Goal: Contribute content: Add original content to the website for others to see

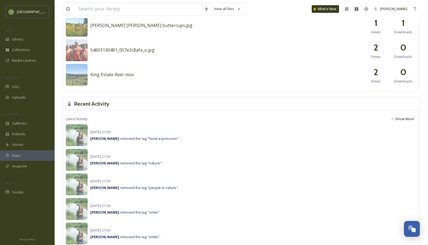
scroll to position [274, 0]
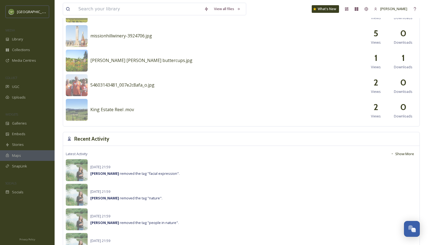
click at [408, 153] on button "Show More" at bounding box center [402, 153] width 29 height 11
click at [406, 154] on button "Show Less" at bounding box center [403, 153] width 28 height 11
click at [34, 52] on div "Collections" at bounding box center [27, 49] width 55 height 11
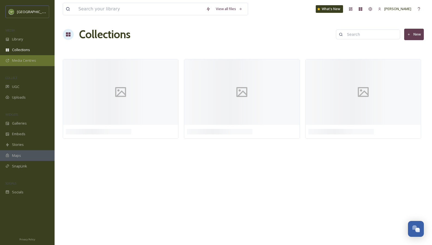
click at [37, 57] on div "Media Centres" at bounding box center [27, 60] width 55 height 11
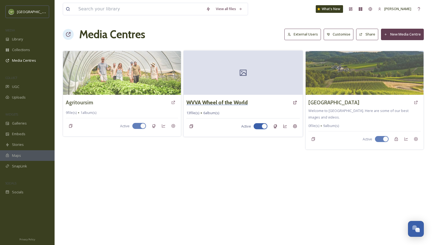
click at [237, 106] on h3 "WVVA Wheel of the World" at bounding box center [216, 102] width 61 height 8
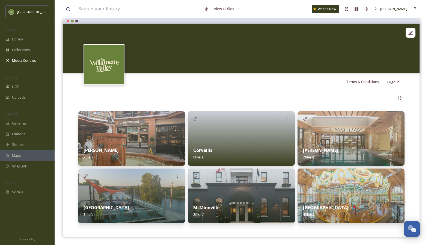
scroll to position [49, 0]
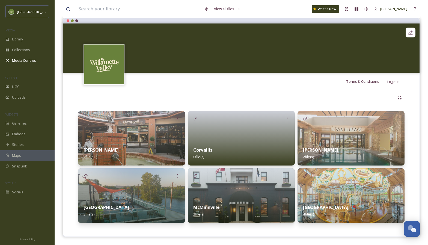
click at [134, 184] on img at bounding box center [131, 195] width 107 height 55
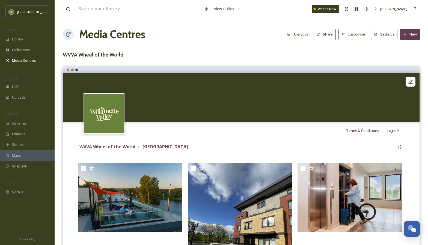
click at [415, 34] on button "New" at bounding box center [410, 34] width 20 height 11
click at [407, 46] on span "Add Files" at bounding box center [406, 46] width 15 height 5
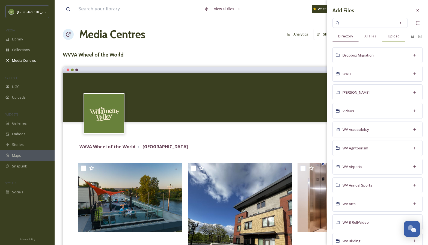
click at [391, 37] on span "Upload" at bounding box center [394, 36] width 12 height 5
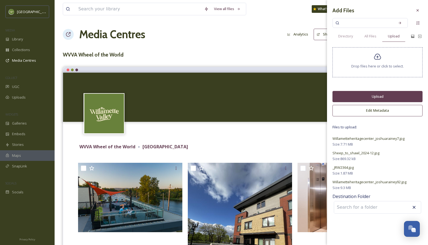
click at [352, 115] on button "Edit Metadata" at bounding box center [377, 110] width 90 height 11
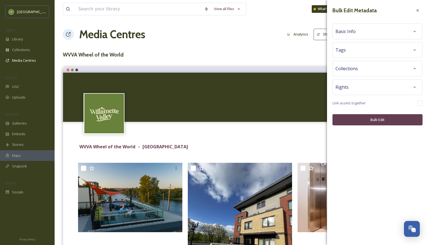
click at [359, 27] on div "Basic Info" at bounding box center [377, 31] width 84 height 10
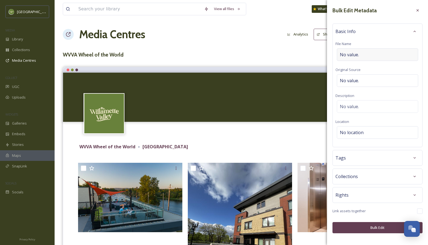
click at [347, 54] on span "No value." at bounding box center [349, 54] width 19 height 7
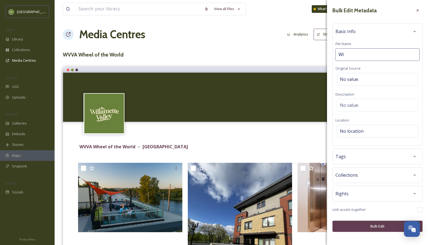
type input "W"
click at [383, 56] on input "The Willamette [DEMOGRAPHIC_DATA] Center" at bounding box center [377, 54] width 84 height 13
click at [387, 54] on input "The Willamette [DEMOGRAPHIC_DATA] Center" at bounding box center [377, 54] width 84 height 13
type input "The [GEOGRAPHIC_DATA]"
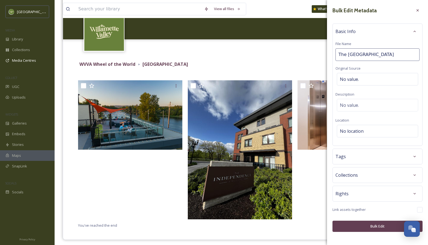
scroll to position [85, 0]
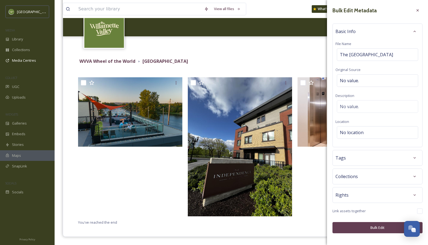
click at [362, 224] on button "Bulk Edit" at bounding box center [377, 227] width 90 height 11
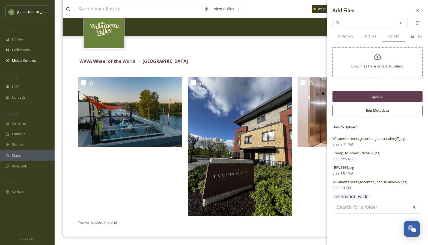
click at [364, 98] on button "Upload" at bounding box center [377, 96] width 90 height 11
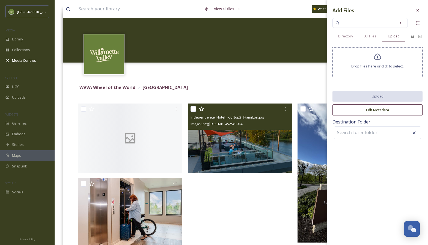
scroll to position [0, 0]
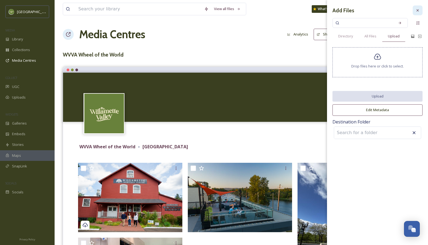
click at [421, 12] on div at bounding box center [417, 10] width 10 height 10
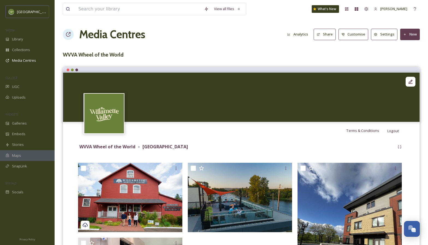
click at [404, 34] on icon at bounding box center [405, 35] width 4 height 4
click at [404, 42] on div "Add Files" at bounding box center [407, 47] width 23 height 11
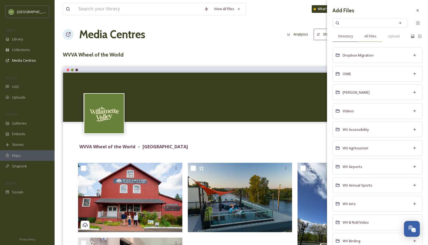
click at [373, 32] on div "All Files" at bounding box center [369, 36] width 23 height 11
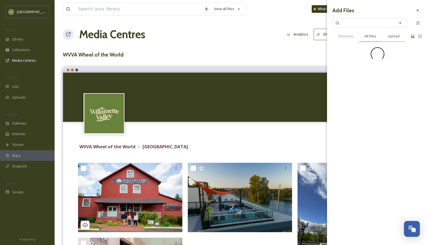
click at [391, 37] on span "Upload" at bounding box center [394, 36] width 12 height 5
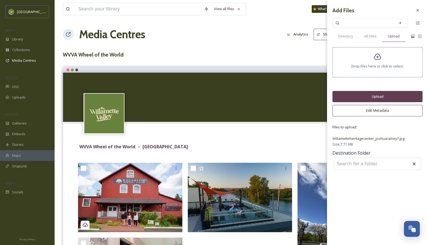
click at [358, 100] on button "Upload" at bounding box center [377, 96] width 90 height 11
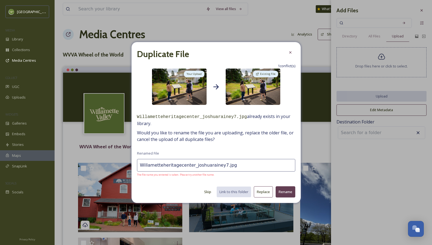
click at [272, 194] on button "Replace" at bounding box center [263, 191] width 19 height 11
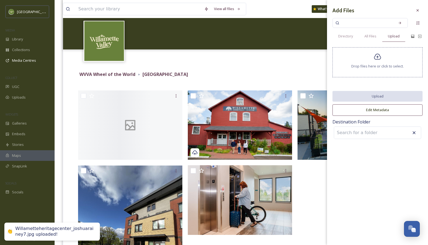
scroll to position [76, 0]
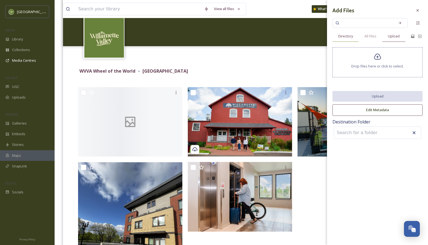
click at [353, 35] on div "Directory" at bounding box center [345, 36] width 26 height 11
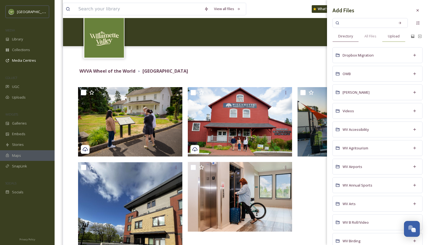
click at [392, 39] on div "Upload" at bounding box center [393, 36] width 23 height 11
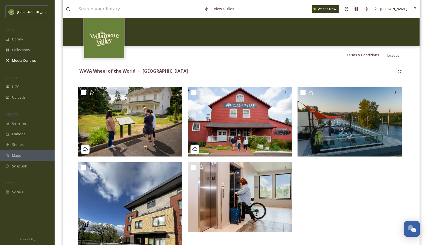
click at [267, 65] on div "WVVA Wheel of the World Salem You've reached the end" at bounding box center [241, 188] width 348 height 249
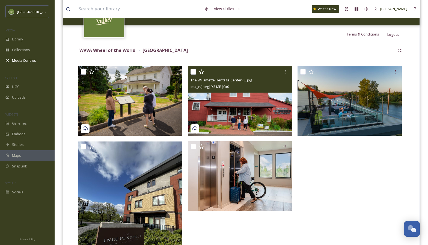
scroll to position [58, 0]
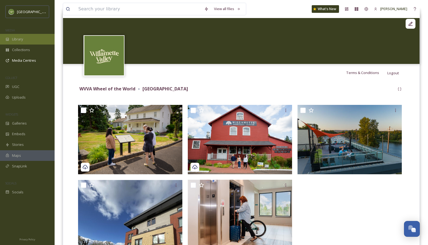
click at [43, 41] on div "Library" at bounding box center [27, 39] width 55 height 11
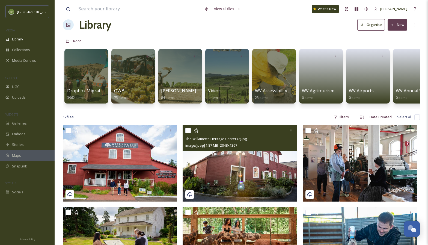
scroll to position [85, 0]
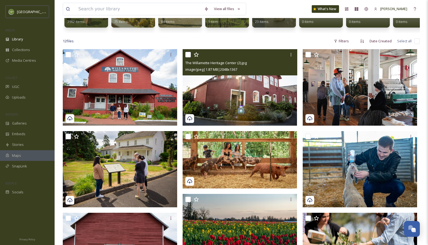
click at [188, 57] on input "checkbox" at bounding box center [187, 54] width 5 height 5
checkbox input "true"
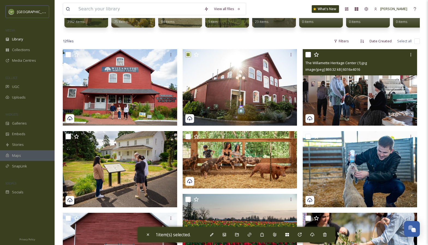
click at [308, 57] on input "checkbox" at bounding box center [307, 54] width 5 height 5
checkbox input "true"
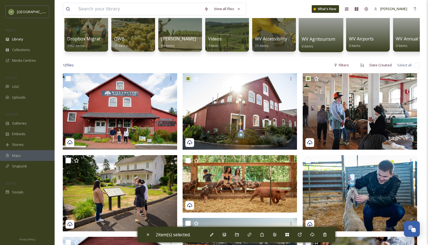
scroll to position [0, 0]
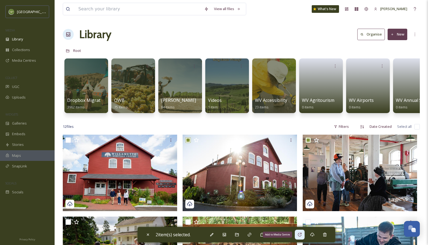
click at [298, 235] on div "Add to Media Centre" at bounding box center [300, 234] width 10 height 10
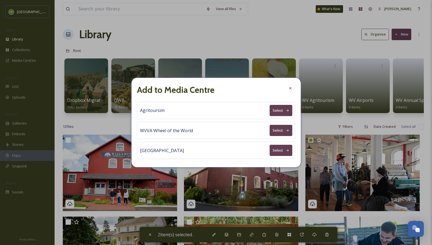
click at [288, 132] on button "Select" at bounding box center [280, 130] width 23 height 11
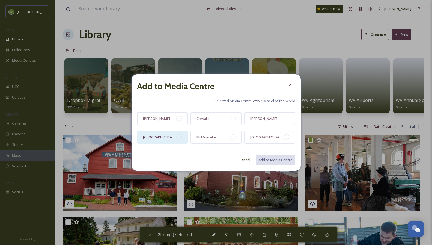
click at [178, 137] on div at bounding box center [178, 136] width 5 height 5
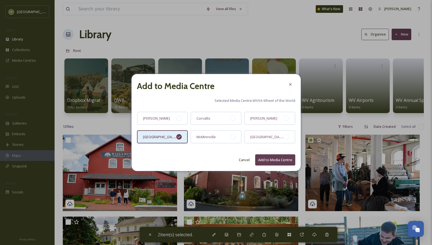
click at [284, 160] on button "Add to Media Centre" at bounding box center [275, 159] width 40 height 11
checkbox input "false"
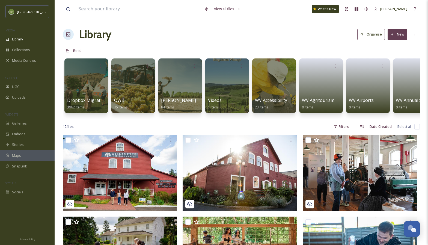
click at [397, 36] on button "New" at bounding box center [397, 34] width 20 height 11
click at [390, 47] on span "File Upload" at bounding box center [395, 46] width 18 height 5
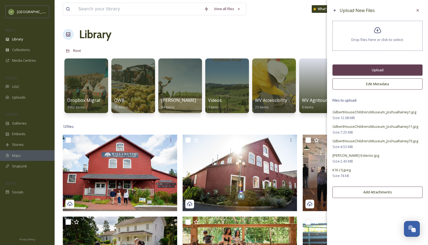
click at [389, 72] on button "Upload" at bounding box center [377, 69] width 90 height 11
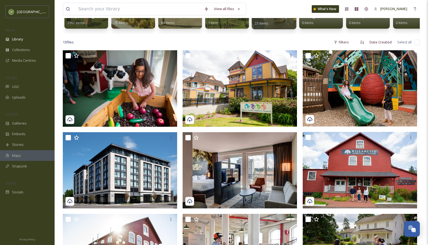
scroll to position [96, 0]
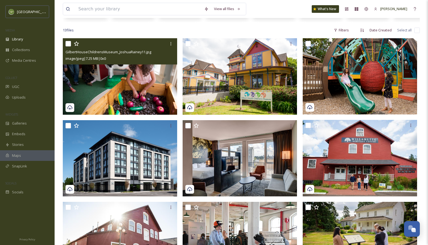
click at [66, 46] on input "checkbox" at bounding box center [67, 43] width 5 height 5
checkbox input "true"
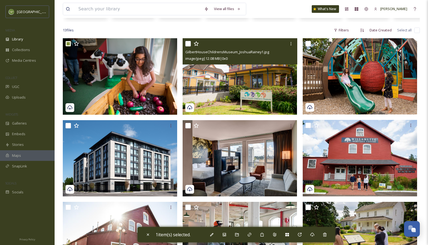
click at [189, 46] on input "checkbox" at bounding box center [187, 43] width 5 height 5
checkbox input "true"
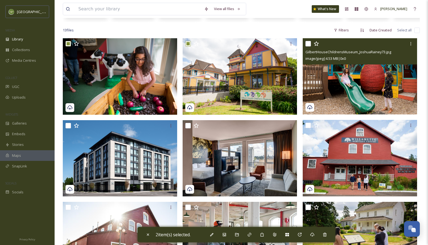
click at [308, 46] on input "checkbox" at bounding box center [307, 43] width 5 height 5
checkbox input "true"
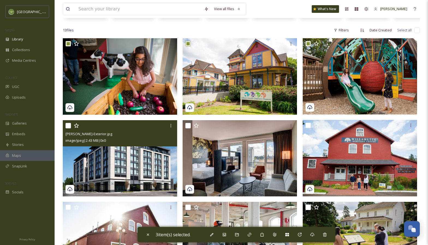
click at [70, 128] on input "checkbox" at bounding box center [67, 125] width 5 height 5
checkbox input "true"
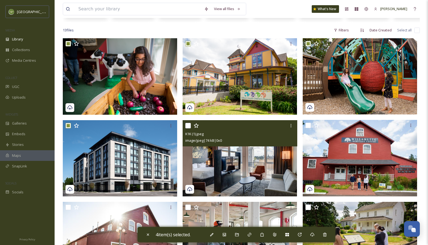
click at [186, 128] on input "checkbox" at bounding box center [187, 125] width 5 height 5
checkbox input "true"
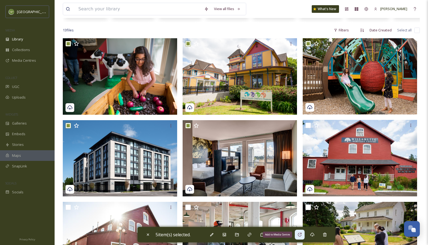
click at [302, 236] on icon at bounding box center [299, 234] width 4 height 4
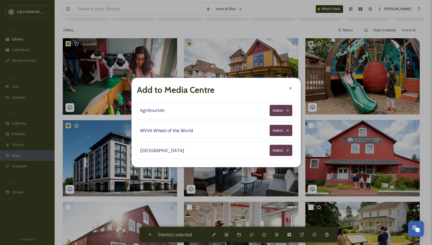
click at [288, 130] on icon at bounding box center [288, 130] width 4 height 4
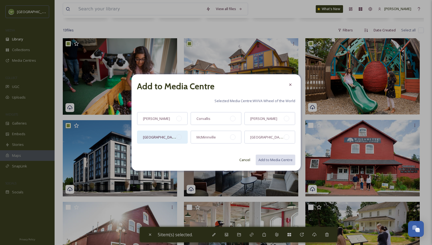
click at [176, 135] on div "[GEOGRAPHIC_DATA]" at bounding box center [162, 136] width 51 height 13
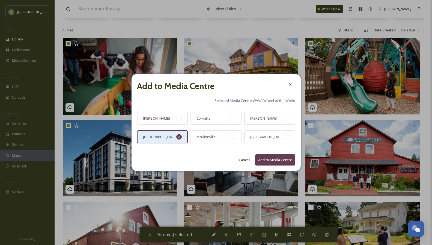
click at [263, 158] on button "Add to Media Centre" at bounding box center [275, 159] width 40 height 11
checkbox input "false"
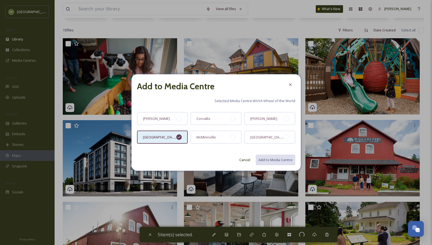
checkbox input "false"
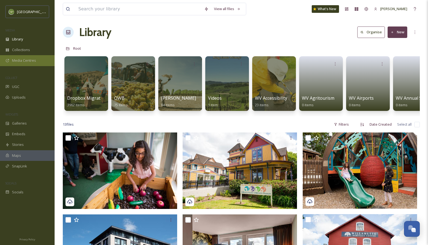
scroll to position [0, 0]
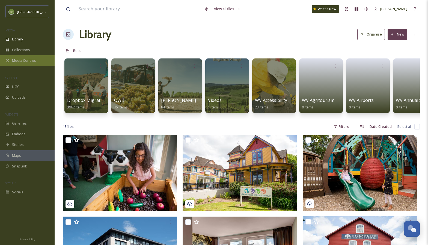
click at [22, 57] on div "Media Centres" at bounding box center [27, 60] width 55 height 11
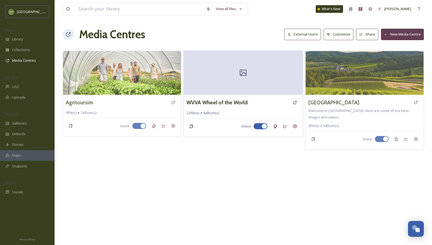
click at [227, 77] on div at bounding box center [243, 72] width 119 height 44
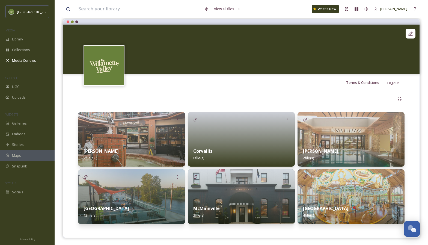
scroll to position [49, 0]
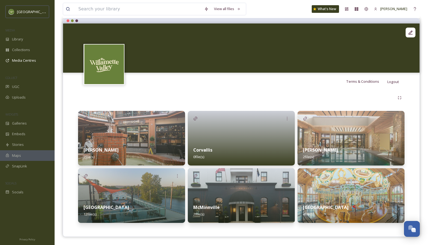
click at [123, 128] on img at bounding box center [131, 138] width 107 height 55
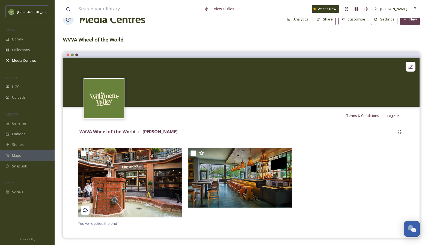
scroll to position [16, 0]
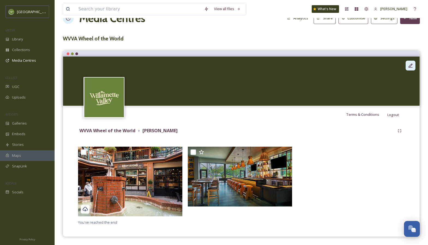
click at [406, 65] on div at bounding box center [410, 66] width 10 height 10
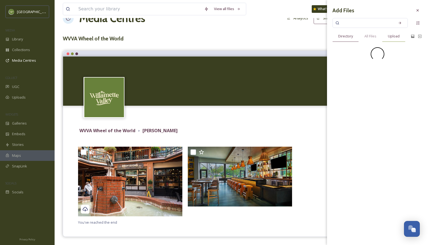
click at [393, 39] on div "Upload" at bounding box center [393, 36] width 23 height 11
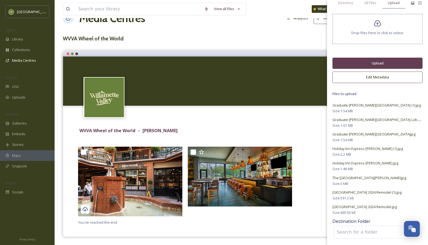
scroll to position [21, 0]
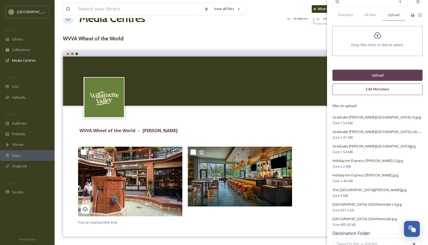
click at [369, 76] on button "Upload" at bounding box center [377, 75] width 90 height 11
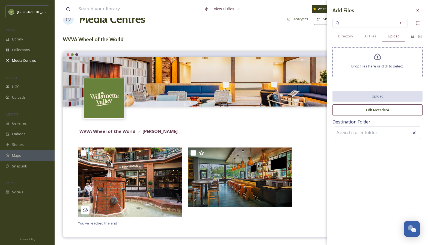
scroll to position [16, 0]
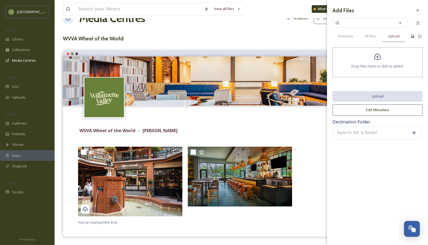
click at [417, 12] on icon at bounding box center [417, 10] width 4 height 4
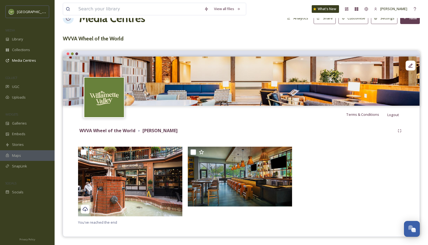
click at [373, 155] on div at bounding box center [350, 182] width 107 height 72
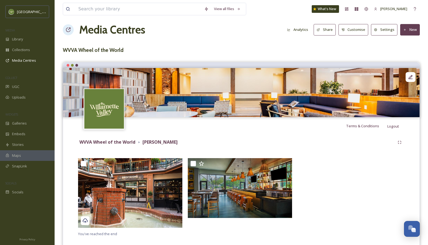
scroll to position [0, 0]
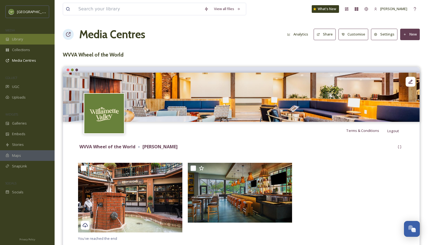
click at [38, 36] on div "Library" at bounding box center [27, 39] width 55 height 11
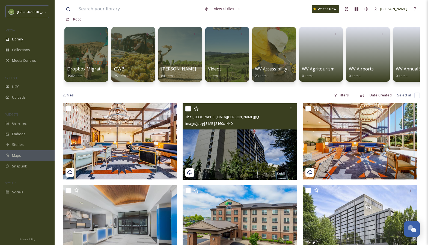
scroll to position [32, 0]
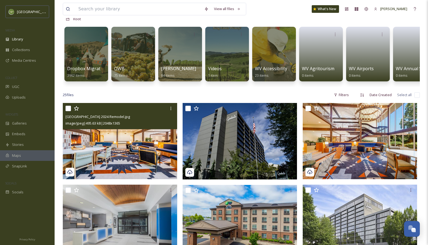
click at [71, 111] on input "checkbox" at bounding box center [67, 108] width 5 height 5
checkbox input "true"
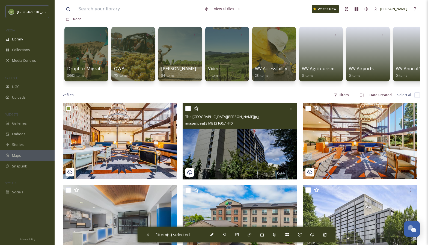
click at [188, 111] on input "checkbox" at bounding box center [187, 108] width 5 height 5
checkbox input "true"
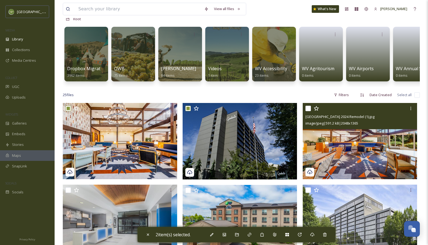
click at [307, 109] on div at bounding box center [360, 108] width 110 height 10
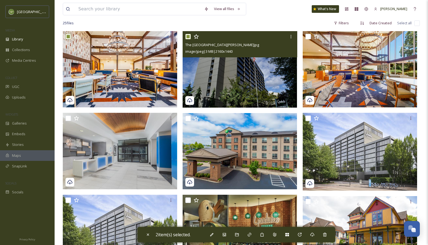
scroll to position [122, 0]
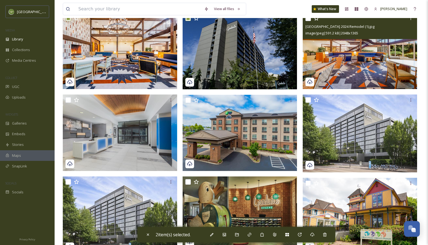
click at [307, 21] on input "checkbox" at bounding box center [307, 18] width 5 height 5
checkbox input "true"
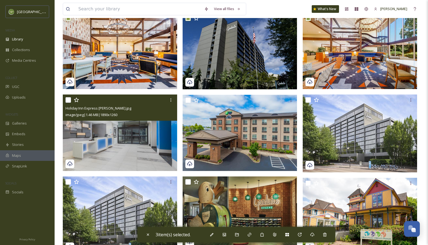
click at [68, 102] on input "checkbox" at bounding box center [67, 99] width 5 height 5
checkbox input "true"
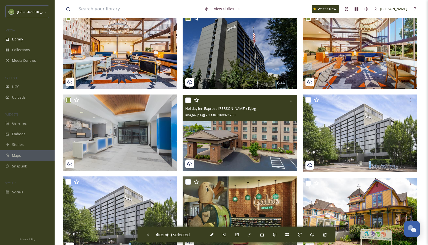
click at [185, 104] on div "Holiday Inn Express [PERSON_NAME] (1).jpg image/jpeg | 2.2 MB | 1890 x 1260" at bounding box center [239, 108] width 114 height 26
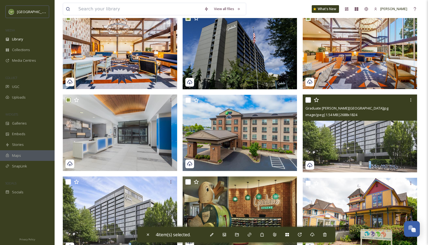
click at [307, 103] on input "checkbox" at bounding box center [307, 99] width 5 height 5
checkbox input "true"
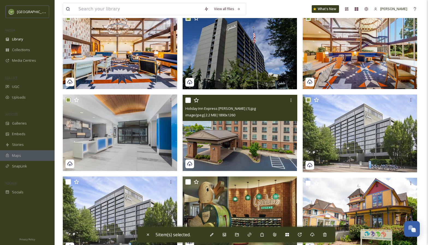
click at [187, 103] on input "checkbox" at bounding box center [187, 99] width 5 height 5
checkbox input "true"
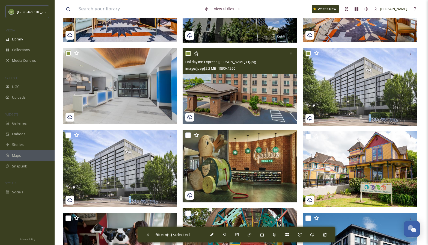
scroll to position [169, 0]
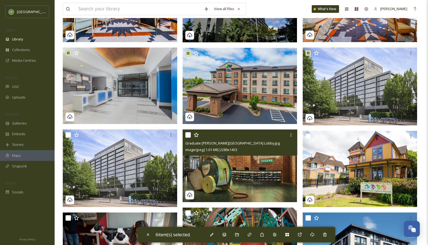
click at [190, 137] on input "checkbox" at bounding box center [187, 134] width 5 height 5
checkbox input "true"
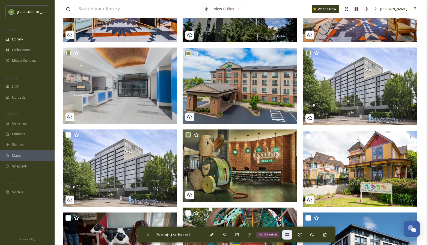
click at [286, 236] on div "Add Collections" at bounding box center [287, 234] width 10 height 10
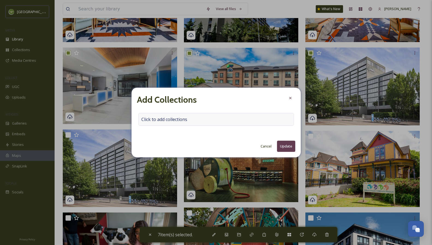
click at [191, 121] on div "Click to add collections" at bounding box center [215, 119] width 155 height 13
click at [271, 148] on button "Cancel" at bounding box center [266, 146] width 16 height 11
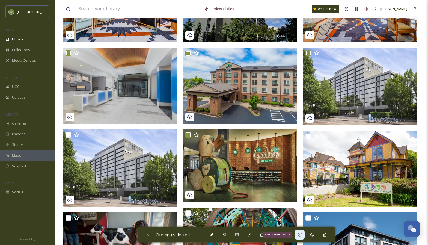
click at [301, 233] on icon at bounding box center [300, 234] width 4 height 4
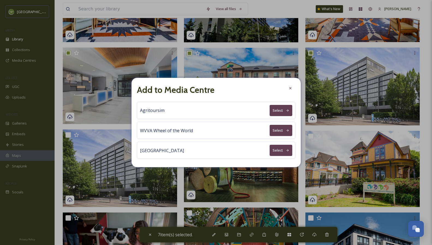
click at [292, 131] on button "Select" at bounding box center [280, 130] width 23 height 11
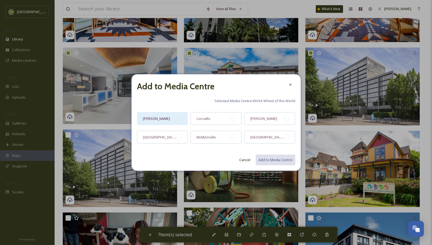
click at [182, 121] on div "[PERSON_NAME]" at bounding box center [162, 118] width 51 height 13
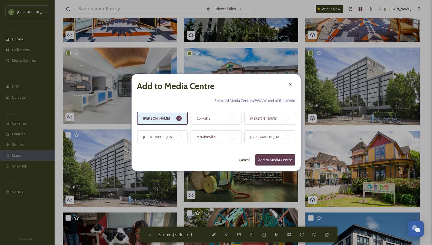
click at [275, 159] on button "Add to Media Centre" at bounding box center [275, 159] width 40 height 11
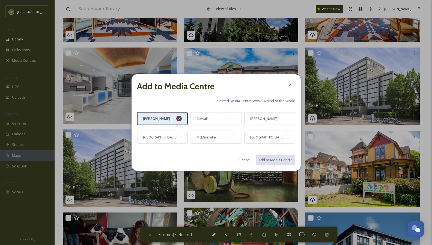
checkbox input "false"
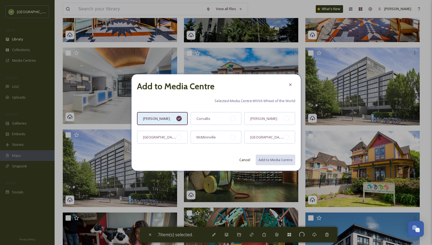
checkbox input "false"
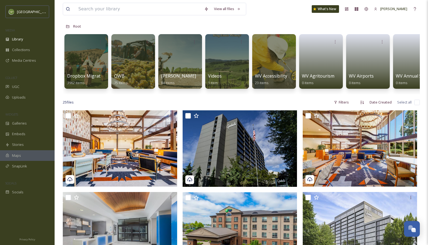
scroll to position [0, 0]
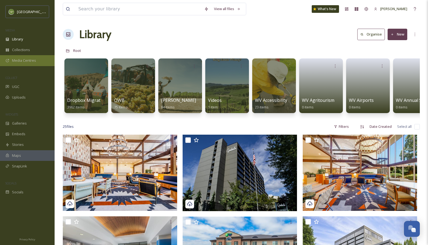
click at [21, 59] on span "Media Centres" at bounding box center [24, 60] width 24 height 5
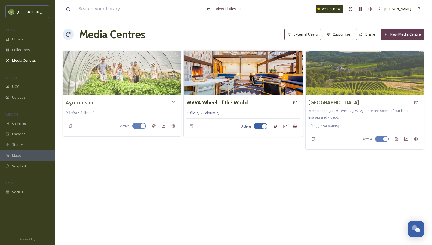
click at [243, 100] on h3 "WVVA Wheel of the World" at bounding box center [216, 102] width 61 height 8
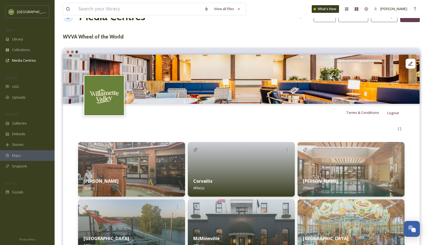
scroll to position [49, 0]
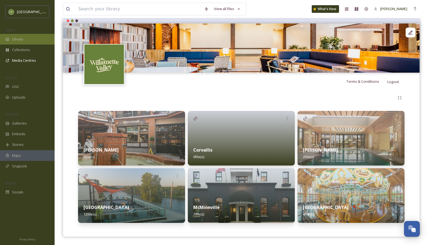
click at [39, 38] on div "Library" at bounding box center [27, 39] width 55 height 11
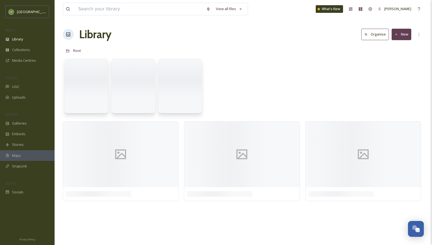
click at [405, 35] on button "New" at bounding box center [401, 34] width 20 height 11
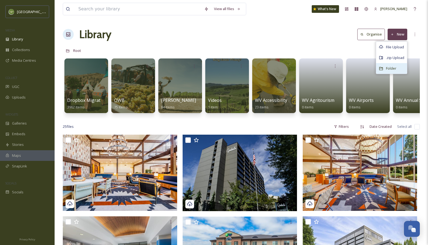
click at [392, 70] on span "Folder" at bounding box center [391, 68] width 10 height 5
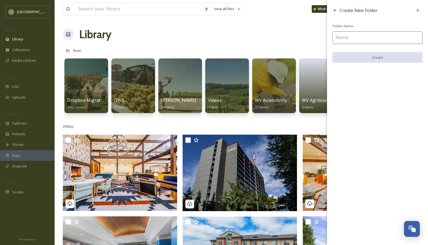
click at [418, 11] on icon at bounding box center [417, 10] width 4 height 4
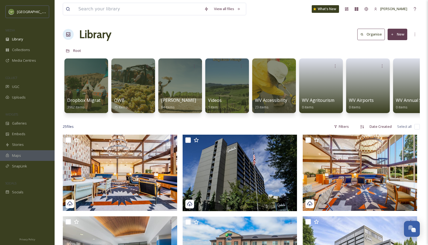
click at [393, 29] on button "New" at bounding box center [397, 34] width 20 height 11
click at [387, 46] on span "File Upload" at bounding box center [395, 46] width 18 height 5
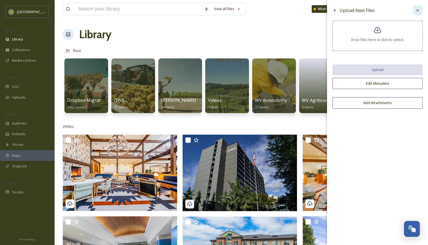
click at [416, 11] on icon at bounding box center [417, 10] width 4 height 4
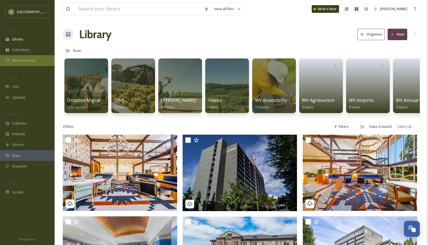
click at [26, 64] on div "Media Centres" at bounding box center [27, 60] width 55 height 11
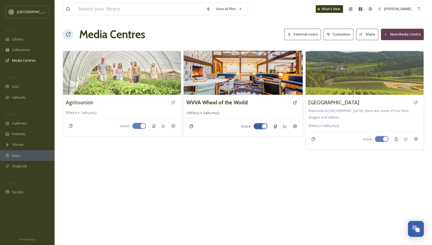
click at [271, 104] on div "WVVA Wheel of the World" at bounding box center [242, 102] width 113 height 10
click at [217, 103] on h3 "WVVA Wheel of the World" at bounding box center [216, 102] width 61 height 8
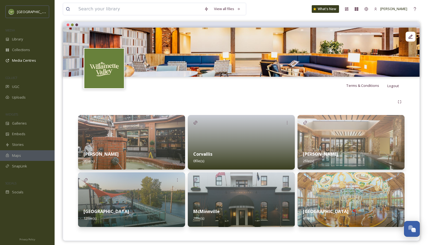
scroll to position [49, 0]
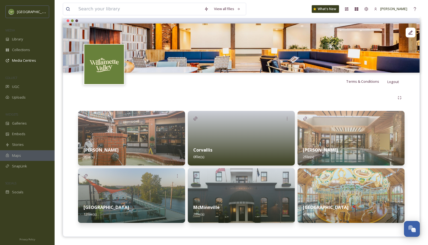
click at [324, 142] on div "[PERSON_NAME] 2 file(s)" at bounding box center [350, 153] width 107 height 24
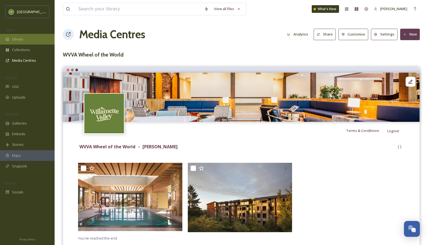
click at [14, 38] on span "Library" at bounding box center [17, 39] width 11 height 5
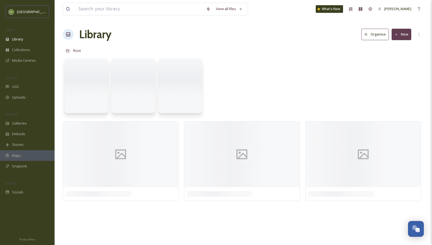
click at [408, 32] on button "New" at bounding box center [401, 34] width 20 height 11
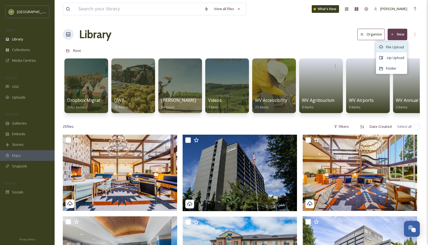
click at [404, 47] on div "File Upload" at bounding box center [391, 47] width 31 height 11
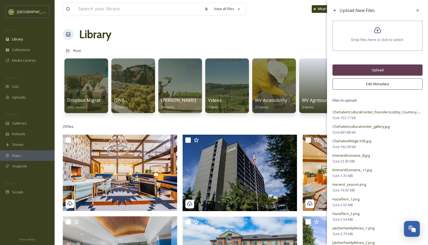
click at [368, 66] on button "Upload" at bounding box center [377, 69] width 90 height 11
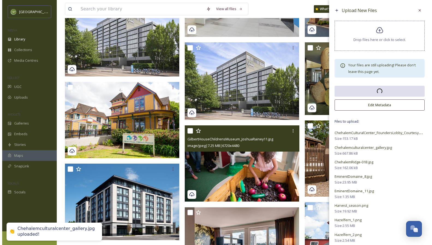
scroll to position [188, 0]
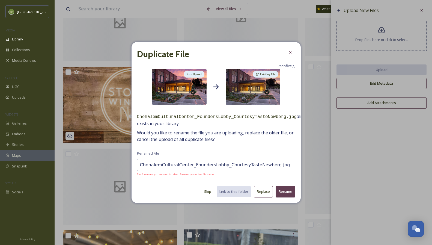
click at [258, 190] on button "Replace" at bounding box center [263, 191] width 19 height 11
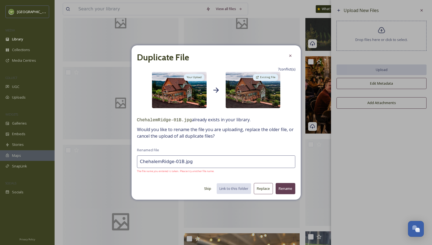
click at [264, 190] on button "Replace" at bounding box center [263, 188] width 19 height 11
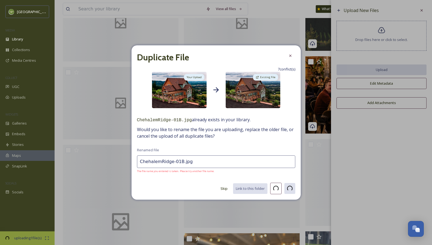
type input "NEWBERG_FAIRFEILD__EXT.jpg"
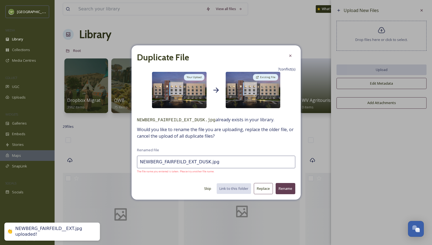
scroll to position [188, 0]
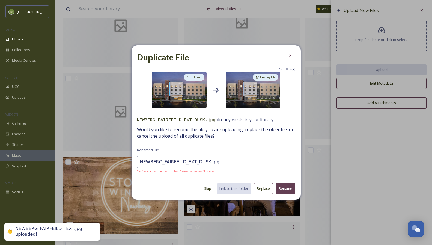
drag, startPoint x: 0, startPoint y: 0, endPoint x: 266, endPoint y: 190, distance: 327.2
click at [268, 190] on button "Replace" at bounding box center [263, 188] width 19 height 11
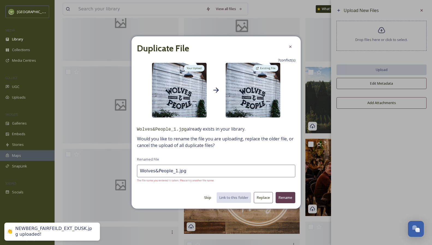
click at [266, 198] on button "Replace" at bounding box center [263, 197] width 19 height 11
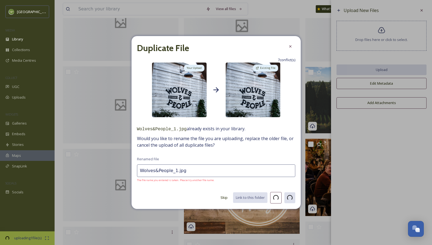
type input "Wolves&People_2.jpg"
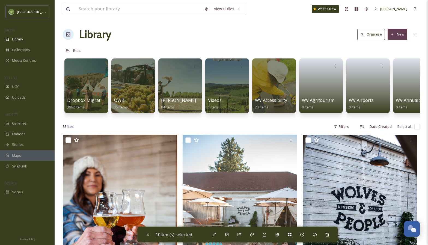
scroll to position [1124, 0]
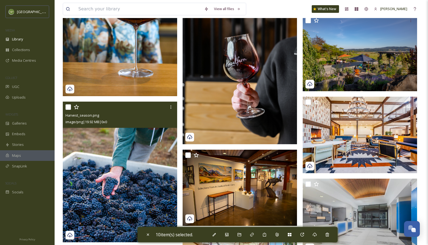
click at [68, 109] on input "checkbox" at bounding box center [67, 106] width 5 height 5
checkbox input "true"
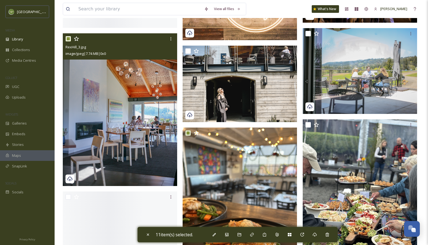
scroll to position [565, 0]
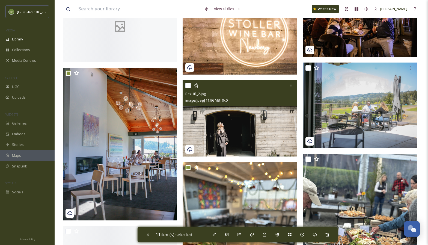
click at [186, 88] on input "checkbox" at bounding box center [187, 85] width 5 height 5
checkbox input "true"
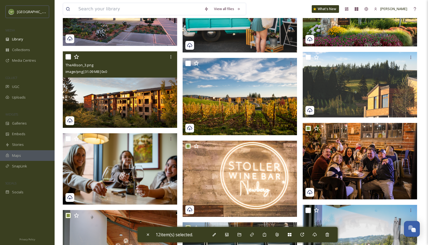
scroll to position [391, 0]
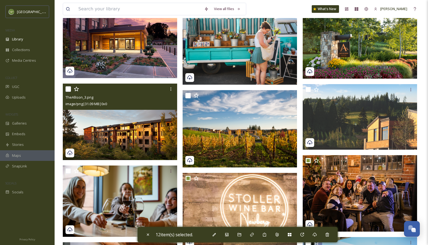
click at [69, 92] on input "checkbox" at bounding box center [67, 88] width 5 height 5
checkbox input "true"
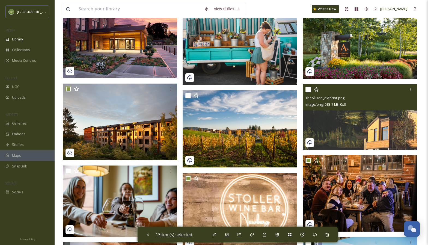
click at [308, 91] on input "checkbox" at bounding box center [307, 89] width 5 height 5
checkbox input "true"
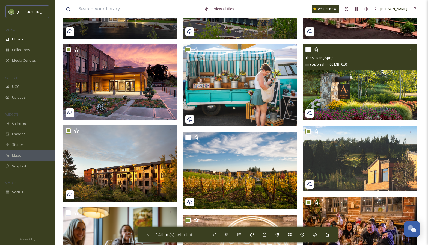
scroll to position [347, 0]
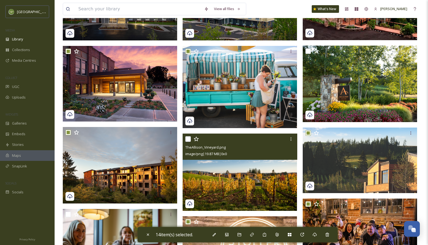
click at [186, 142] on input "checkbox" at bounding box center [187, 138] width 5 height 5
checkbox input "true"
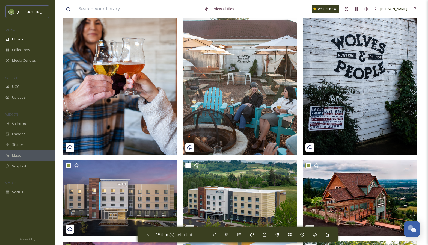
scroll to position [57, 0]
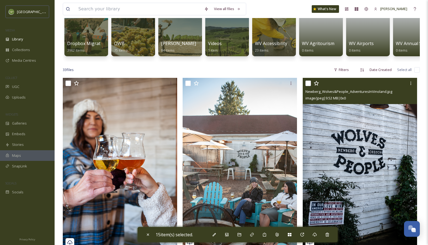
click at [310, 86] on input "checkbox" at bounding box center [307, 82] width 5 height 5
checkbox input "true"
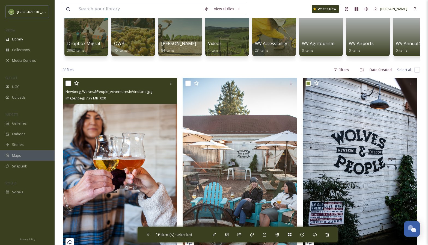
click at [67, 85] on input "checkbox" at bounding box center [67, 82] width 5 height 5
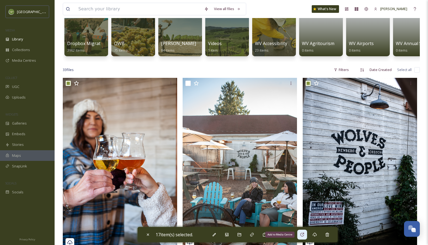
click at [304, 235] on icon at bounding box center [302, 234] width 4 height 4
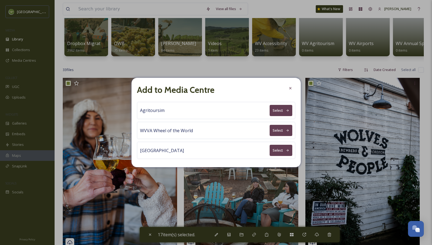
click at [293, 131] on div "WVVA Wheel of the World Select" at bounding box center [216, 130] width 158 height 17
click at [291, 130] on button "Select" at bounding box center [280, 130] width 23 height 11
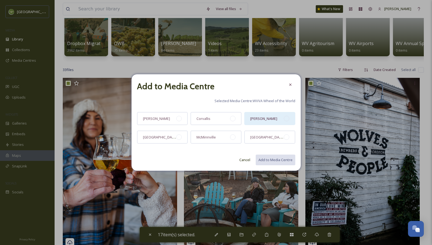
click at [276, 121] on div "[PERSON_NAME]" at bounding box center [269, 118] width 51 height 13
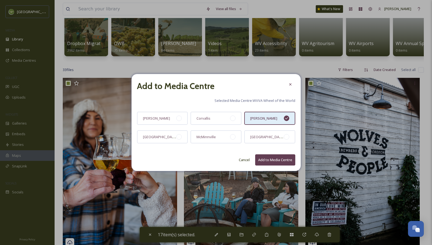
click at [281, 157] on button "Add to Media Centre" at bounding box center [275, 159] width 40 height 11
checkbox input "false"
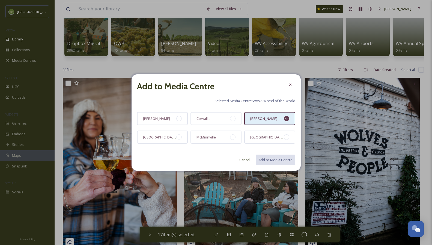
checkbox input "false"
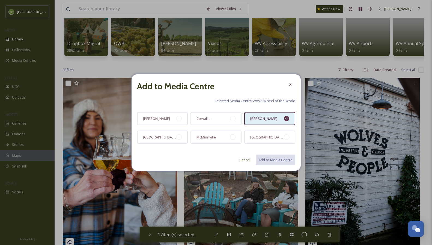
checkbox input "false"
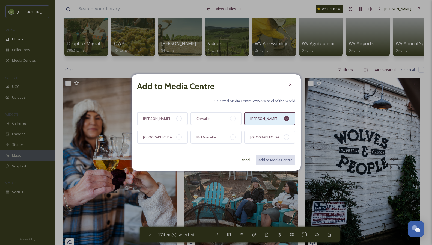
checkbox input "false"
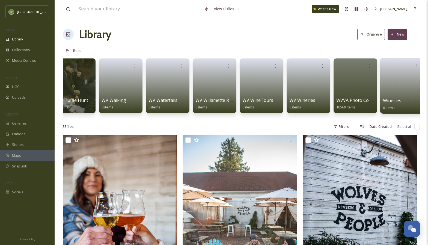
scroll to position [0, 2924]
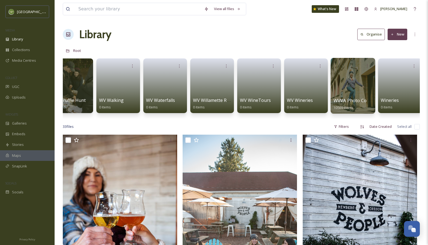
click at [339, 90] on div at bounding box center [352, 86] width 44 height 56
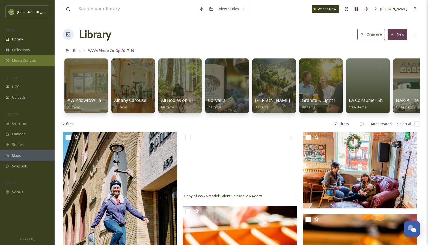
click at [27, 59] on span "Media Centres" at bounding box center [24, 60] width 24 height 5
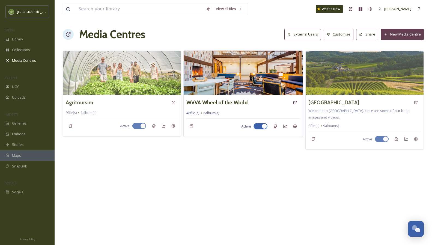
click at [229, 97] on div "WVVA Wheel of the World" at bounding box center [242, 102] width 113 height 10
click at [238, 100] on h3 "WVVA Wheel of the World" at bounding box center [216, 102] width 61 height 8
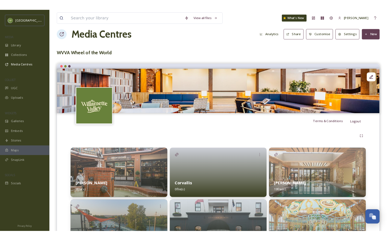
scroll to position [49, 0]
